Goal: Information Seeking & Learning: Learn about a topic

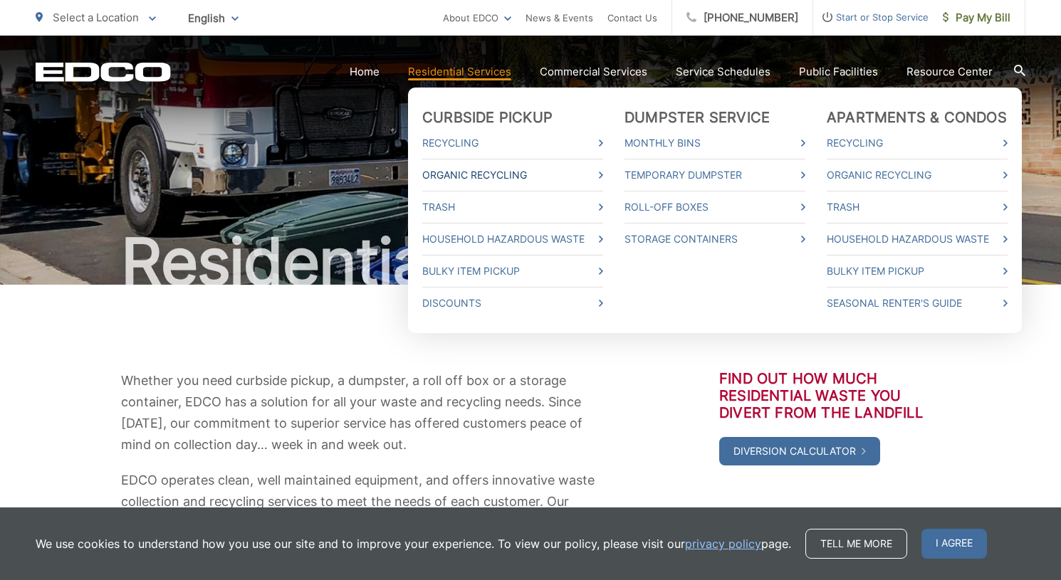
click at [492, 174] on link "Organic Recycling" at bounding box center [512, 175] width 181 height 17
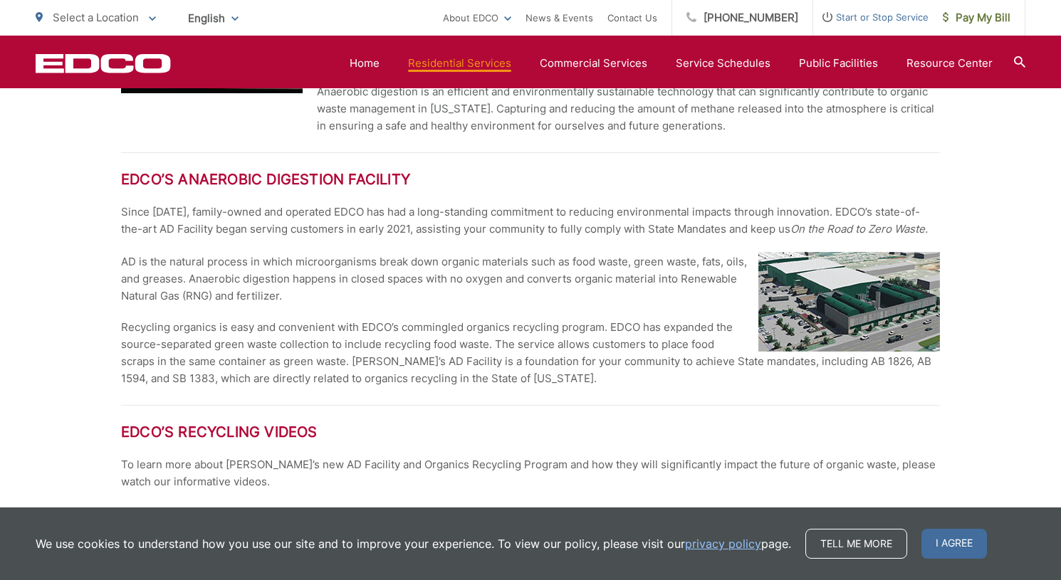
scroll to position [1280, 0]
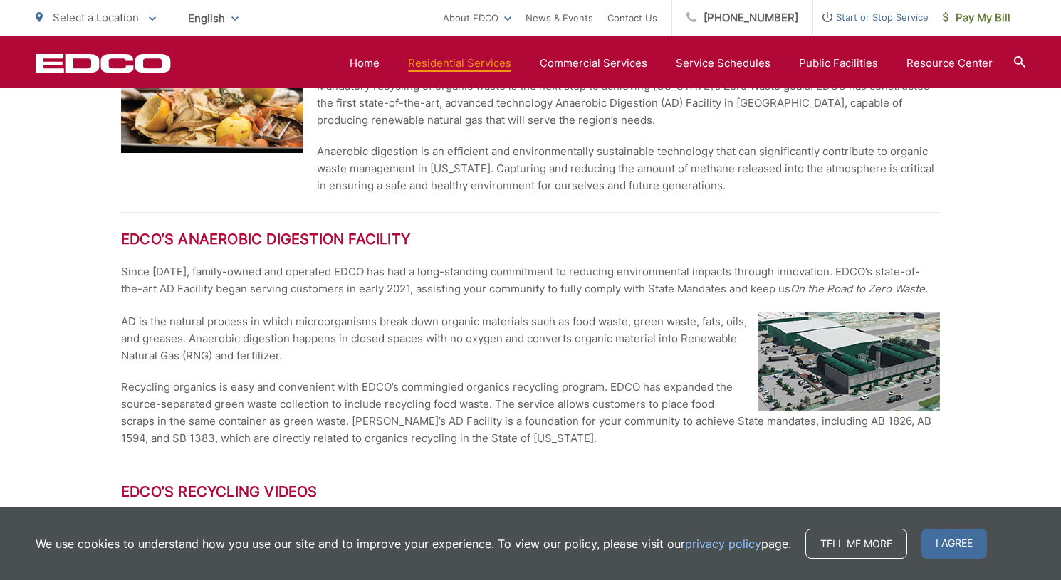
click at [1018, 62] on icon at bounding box center [1019, 61] width 11 height 11
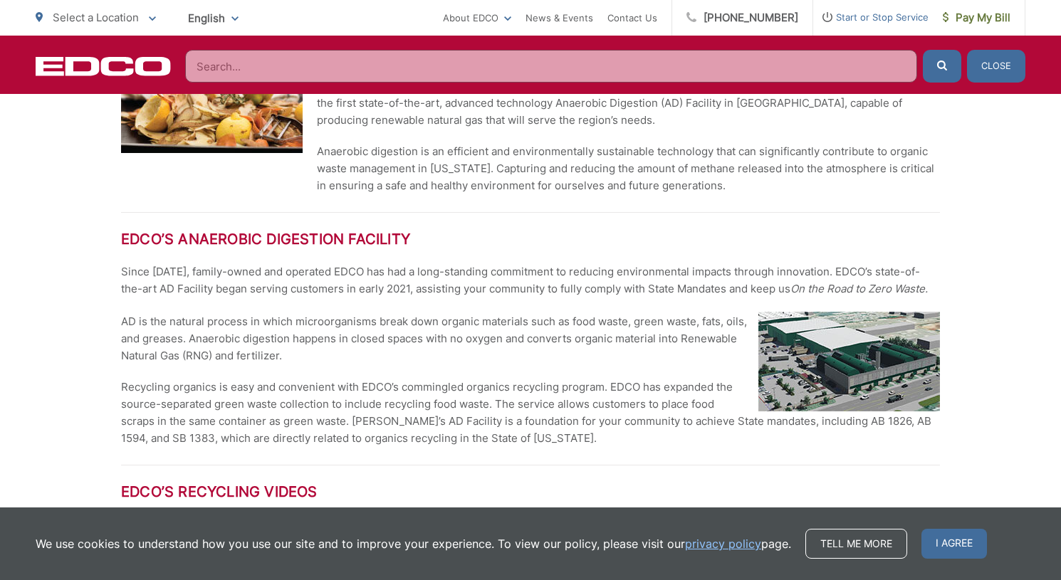
click at [686, 65] on input "Search" at bounding box center [551, 66] width 732 height 33
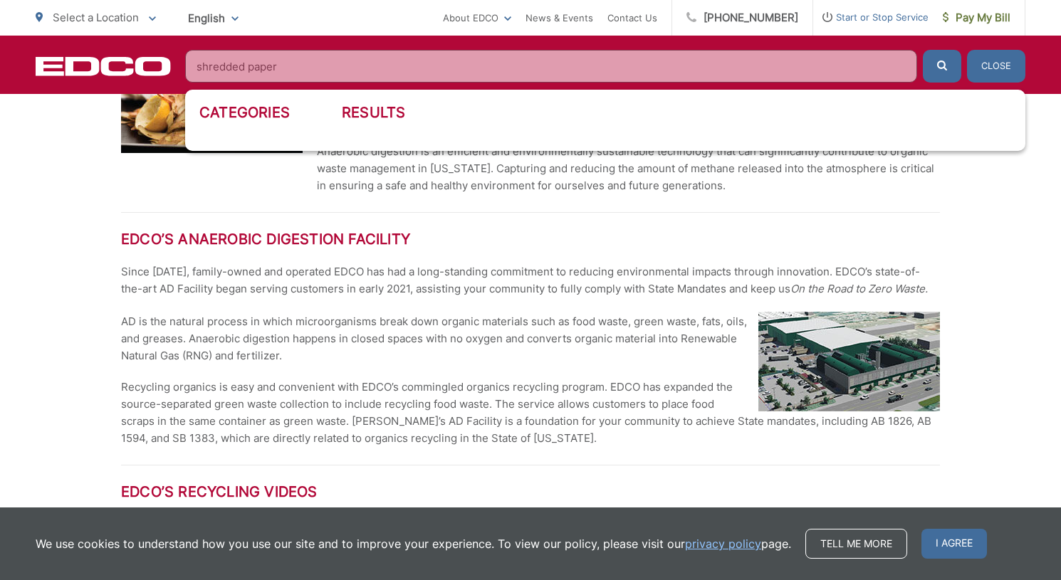
type input "shredded paper"
click at [942, 66] on button "submit" at bounding box center [942, 66] width 38 height 33
click at [937, 68] on icon "submit" at bounding box center [942, 66] width 10 height 10
click at [570, 331] on p "AD is the natural process in which microorganisms break down organic materials …" at bounding box center [530, 338] width 819 height 51
click at [988, 72] on button "Close" at bounding box center [996, 66] width 58 height 33
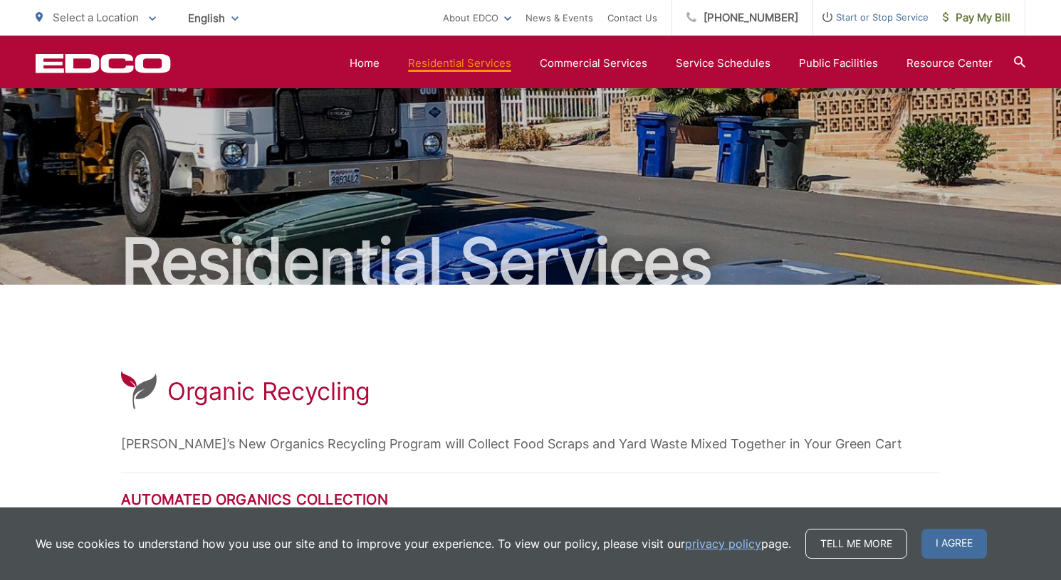
scroll to position [0, 0]
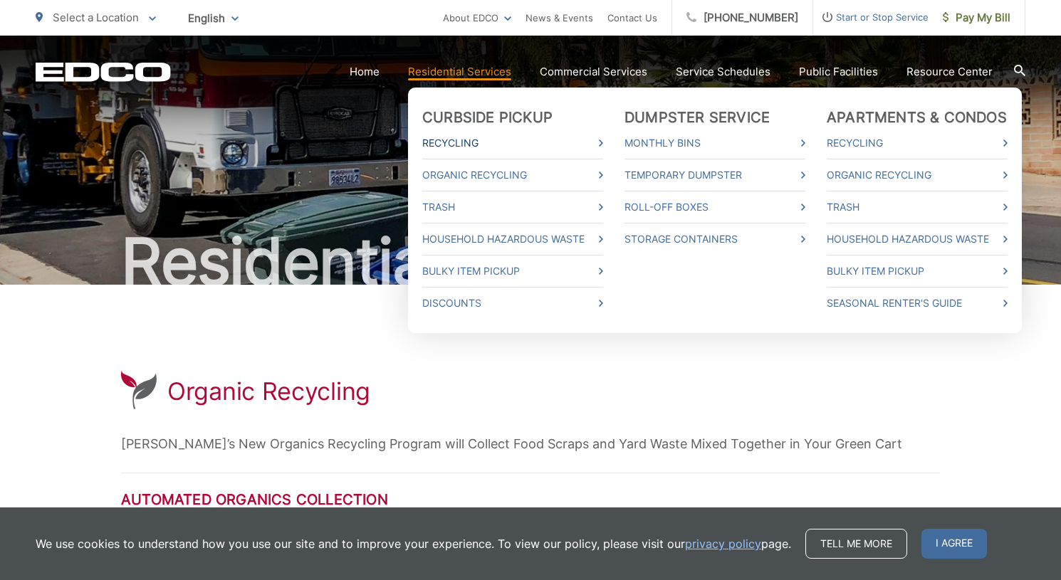
click at [458, 146] on link "Recycling" at bounding box center [512, 143] width 181 height 17
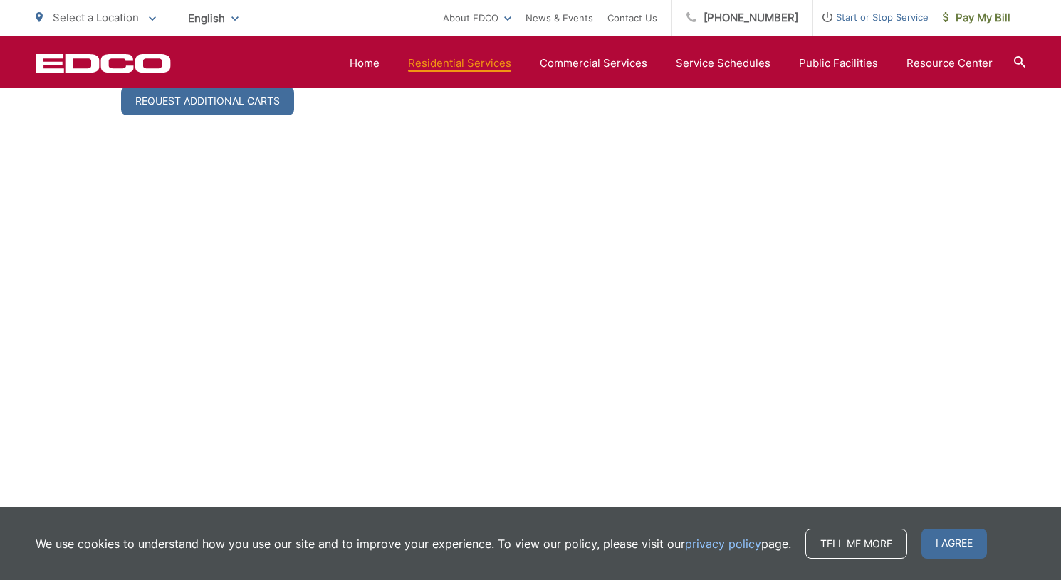
scroll to position [443, 0]
